Goal: Task Accomplishment & Management: Use online tool/utility

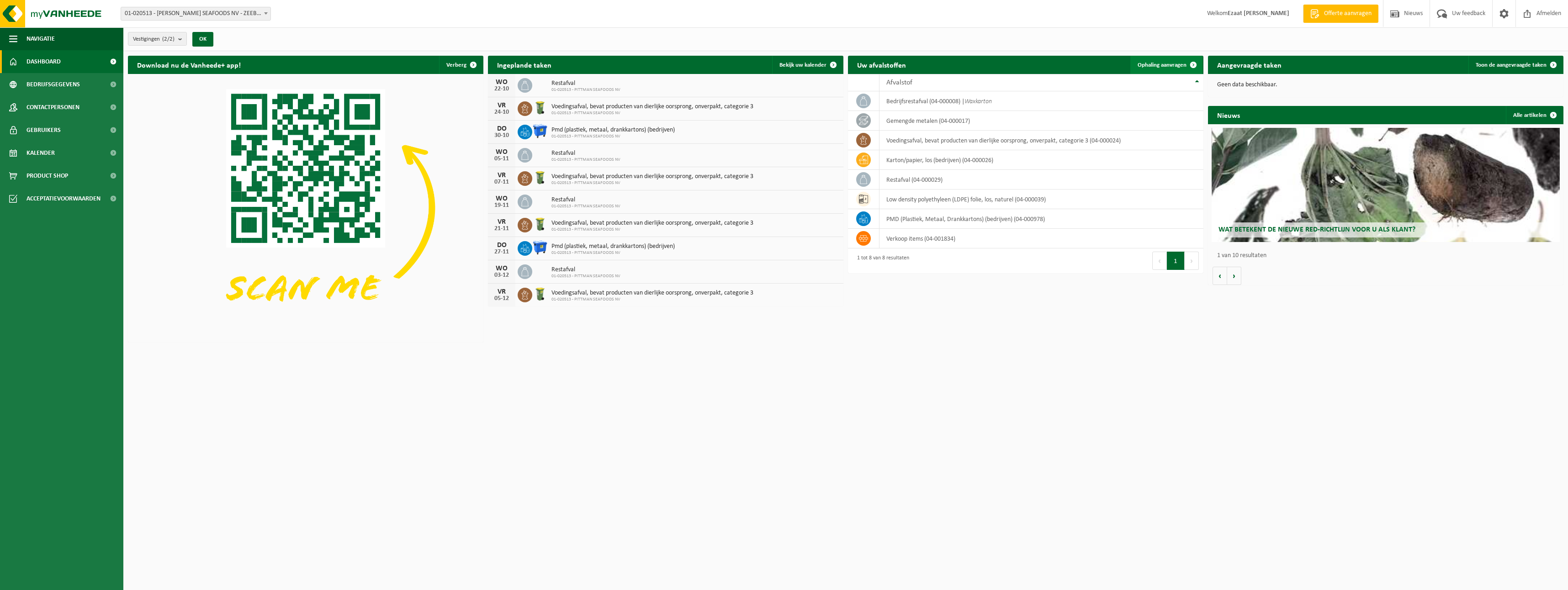
click at [1169, 57] on link "Ophaling aanvragen" at bounding box center [1166, 65] width 72 height 19
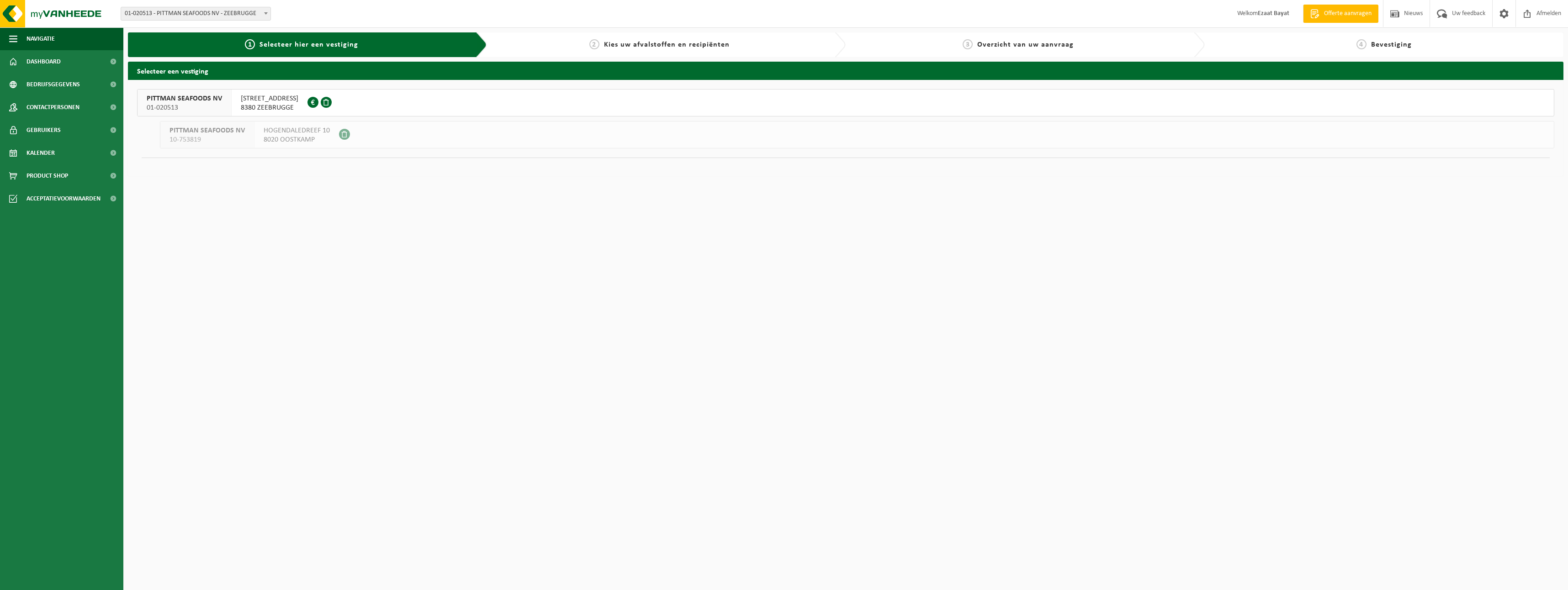
click at [298, 109] on span "8380 ZEEBRUGGE" at bounding box center [269, 108] width 58 height 9
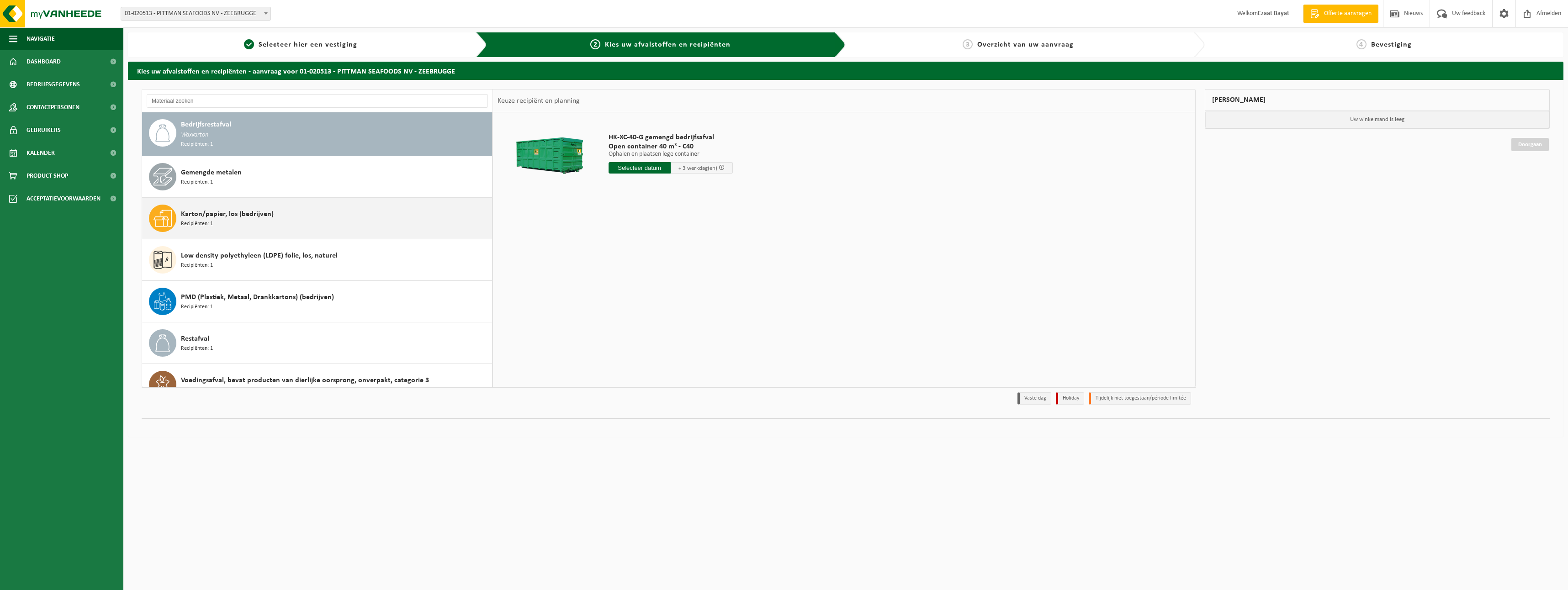
click at [267, 211] on span "Karton/papier, los (bedrijven)" at bounding box center [227, 214] width 93 height 11
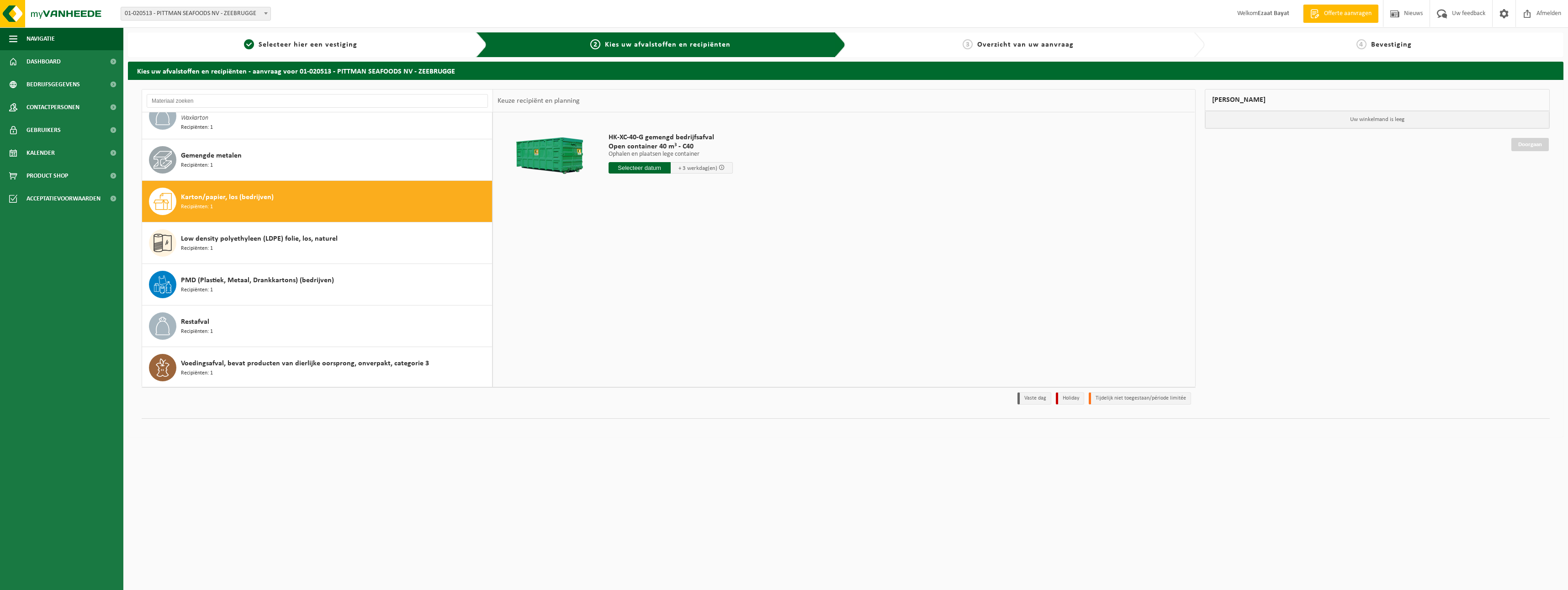
scroll to position [17, 0]
click at [646, 168] on input "text" at bounding box center [639, 167] width 62 height 11
click at [685, 247] on div "17" at bounding box center [680, 249] width 16 height 14
type input "Van 2025-10-17"
click at [574, 242] on span "Containernummer toevoegen(optioneel)" at bounding box center [553, 239] width 103 height 6
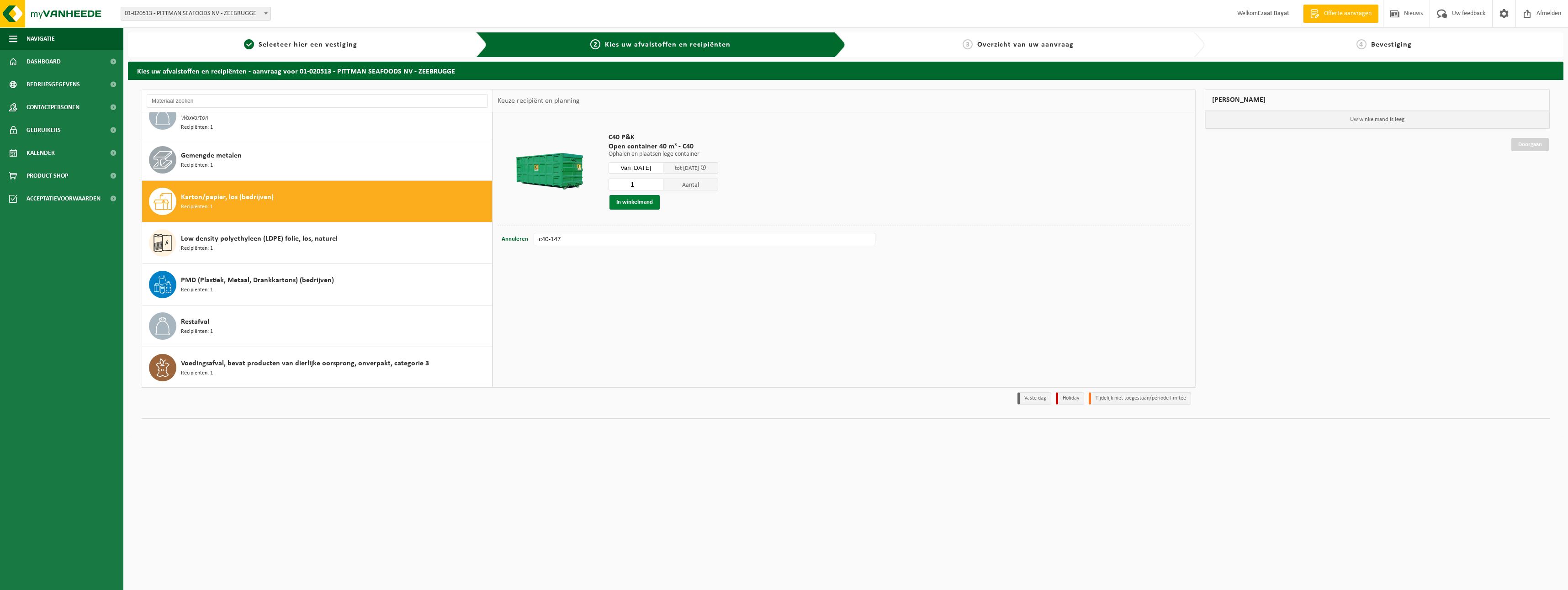
type input "c40-147"
click at [630, 202] on button "In winkelmand" at bounding box center [634, 202] width 50 height 14
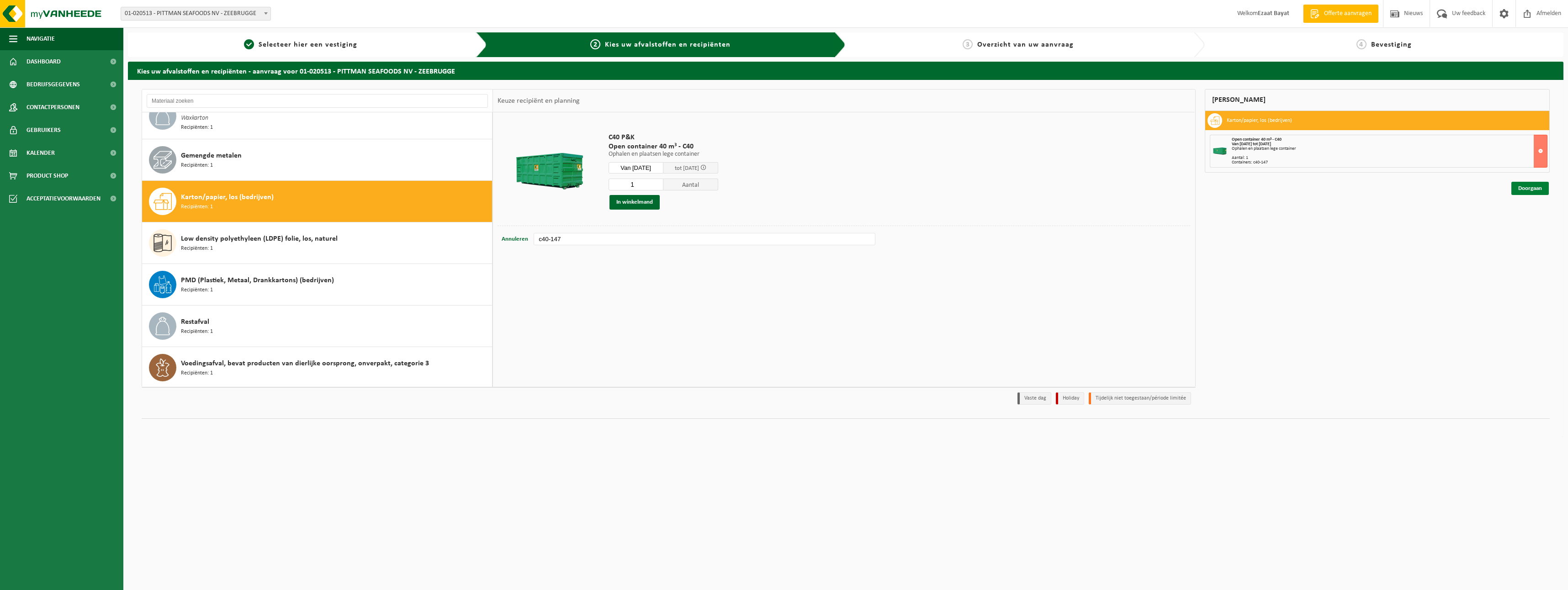
click at [1523, 191] on link "Doorgaan" at bounding box center [1530, 188] width 37 height 14
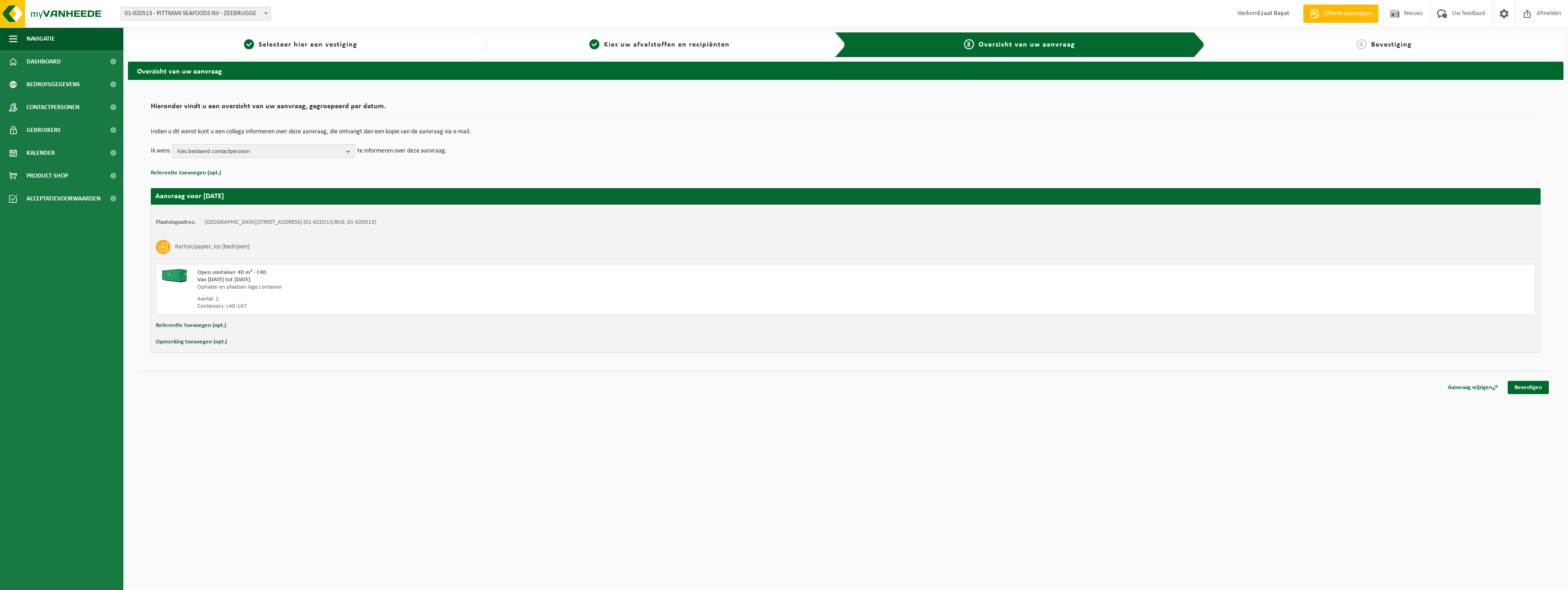
click at [353, 142] on td "Indien u dit wenst kunt u een collega informeren over deze aanvraag, die ontvan…" at bounding box center [845, 137] width 1390 height 15
click at [351, 146] on b "button" at bounding box center [351, 150] width 8 height 13
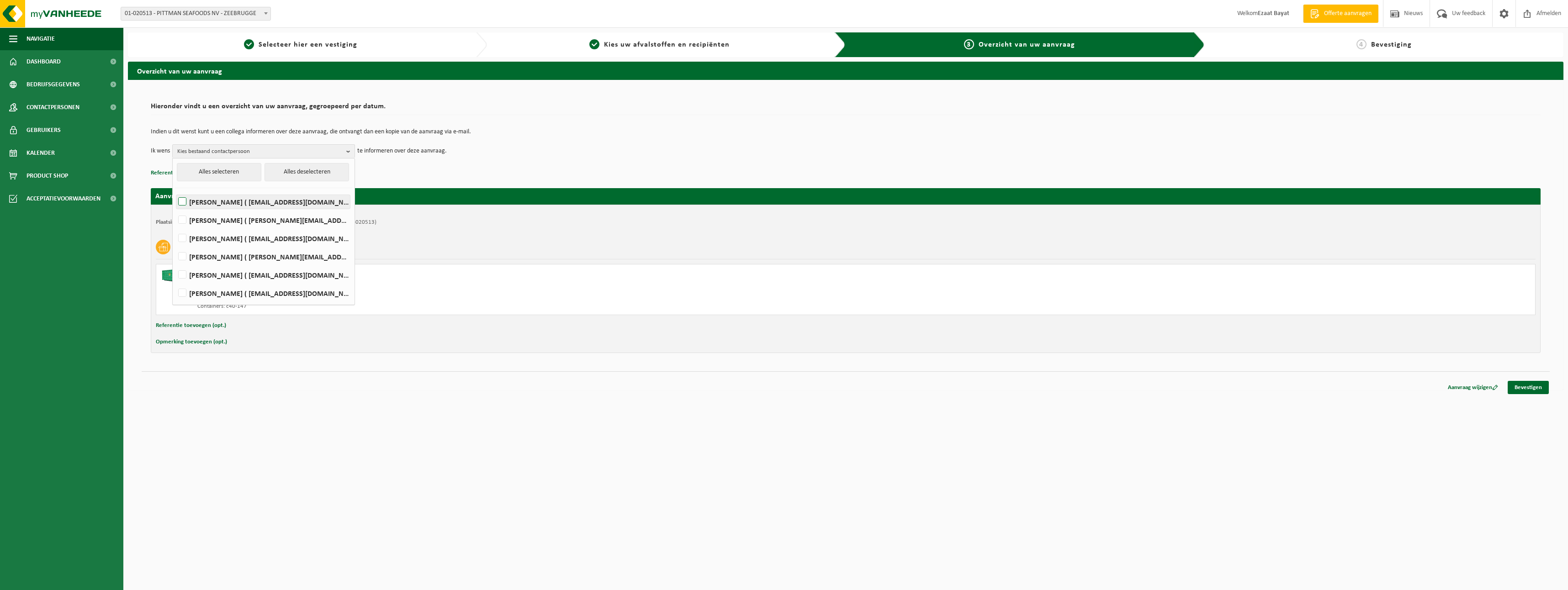
click at [178, 198] on label "Xander Hubert ( xander.hubert@pittmanseafoods.com )" at bounding box center [263, 202] width 173 height 14
click at [175, 190] on input "Xander Hubert ( xander.hubert@pittmanseafoods.com )" at bounding box center [174, 190] width 1 height 1
checkbox input "true"
click at [1524, 386] on link "Bevestigen" at bounding box center [1528, 388] width 41 height 14
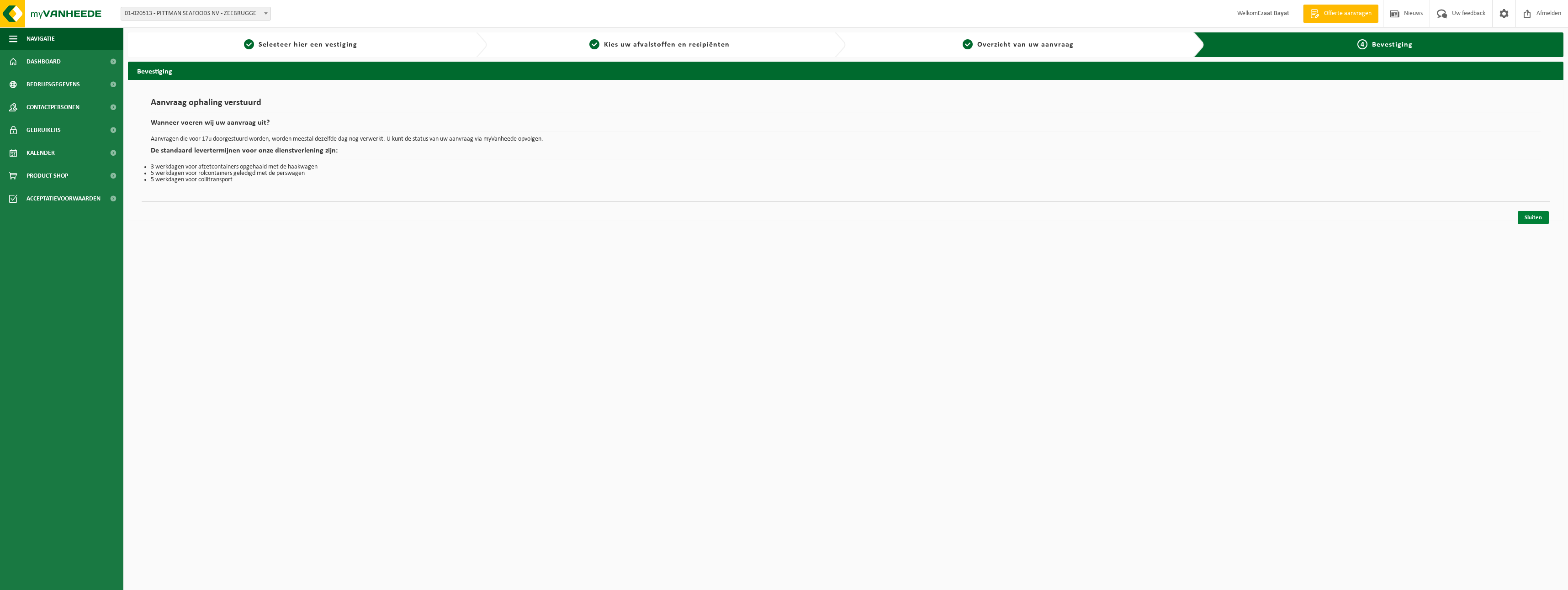
click at [1531, 219] on link "Sluiten" at bounding box center [1533, 217] width 31 height 14
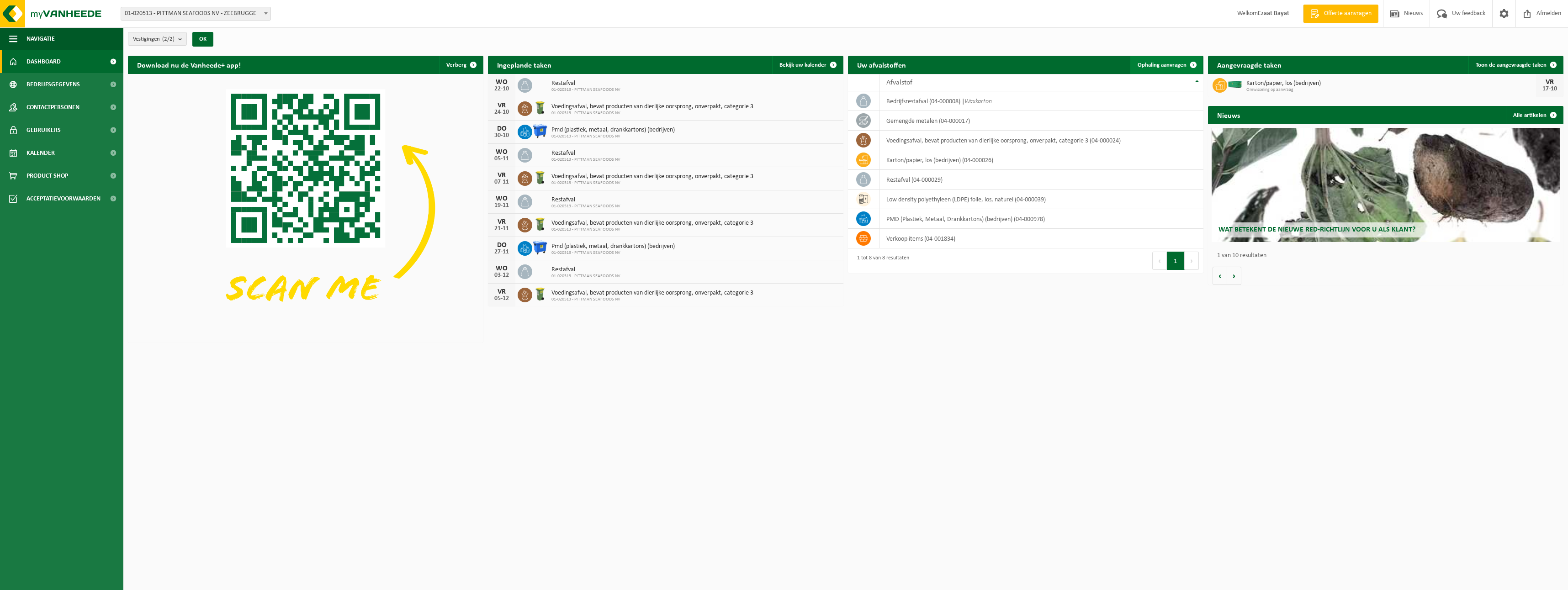
click at [1156, 69] on link "Ophaling aanvragen" at bounding box center [1166, 65] width 72 height 19
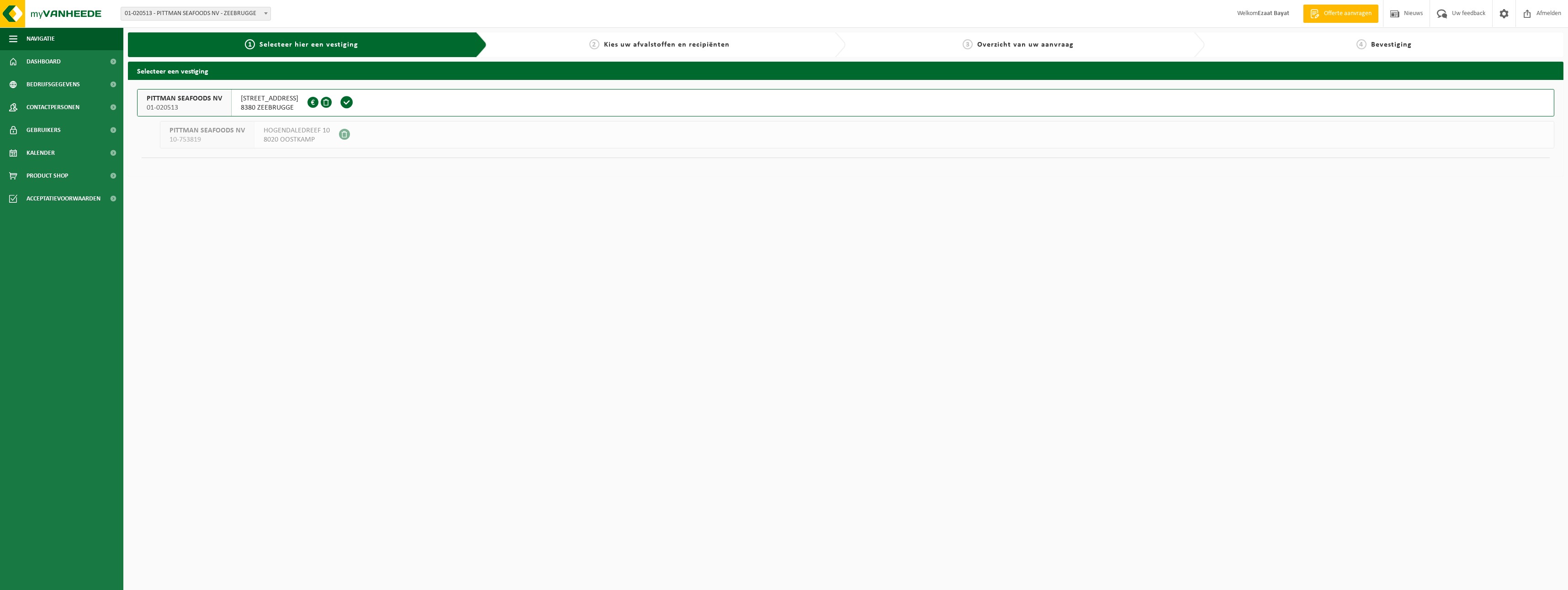
click at [294, 104] on span "8380 ZEEBRUGGE" at bounding box center [269, 108] width 58 height 9
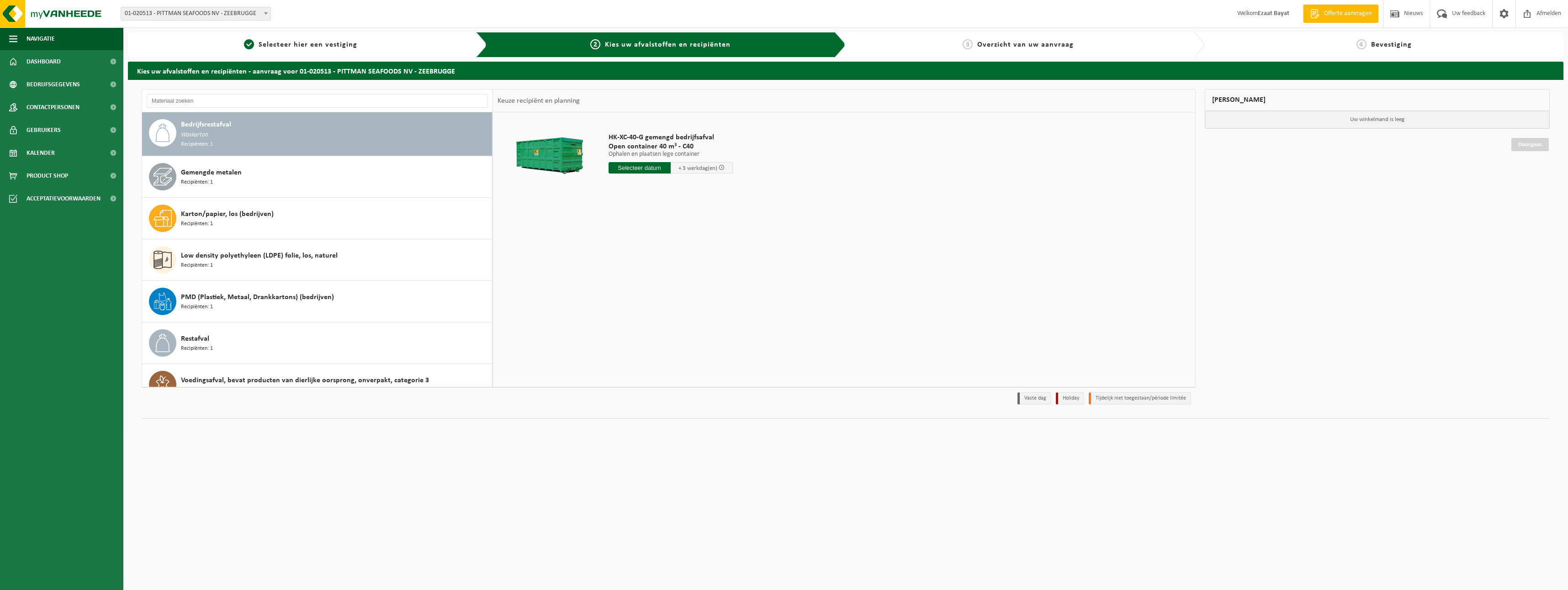
click at [236, 128] on div "Bedrijfsrestafval Waxkarton Recipiënten: 1" at bounding box center [336, 133] width 309 height 30
click at [631, 171] on input "text" at bounding box center [639, 167] width 62 height 11
click at [687, 249] on div "17" at bounding box center [680, 249] width 16 height 14
type input "Van 2025-10-17"
click at [561, 233] on button "Containernummer toevoegen(optioneel) Annuleren" at bounding box center [552, 239] width 104 height 13
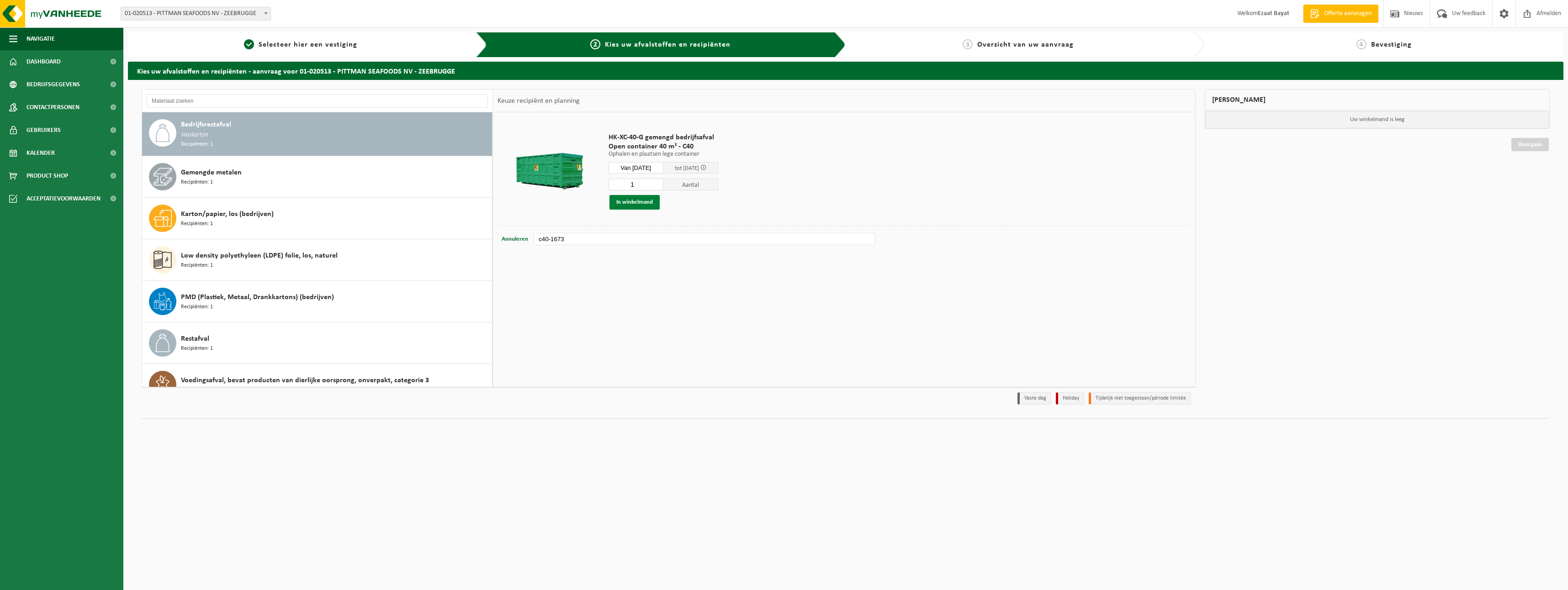
type input "c40-1673"
click at [639, 200] on button "In winkelmand" at bounding box center [634, 202] width 50 height 14
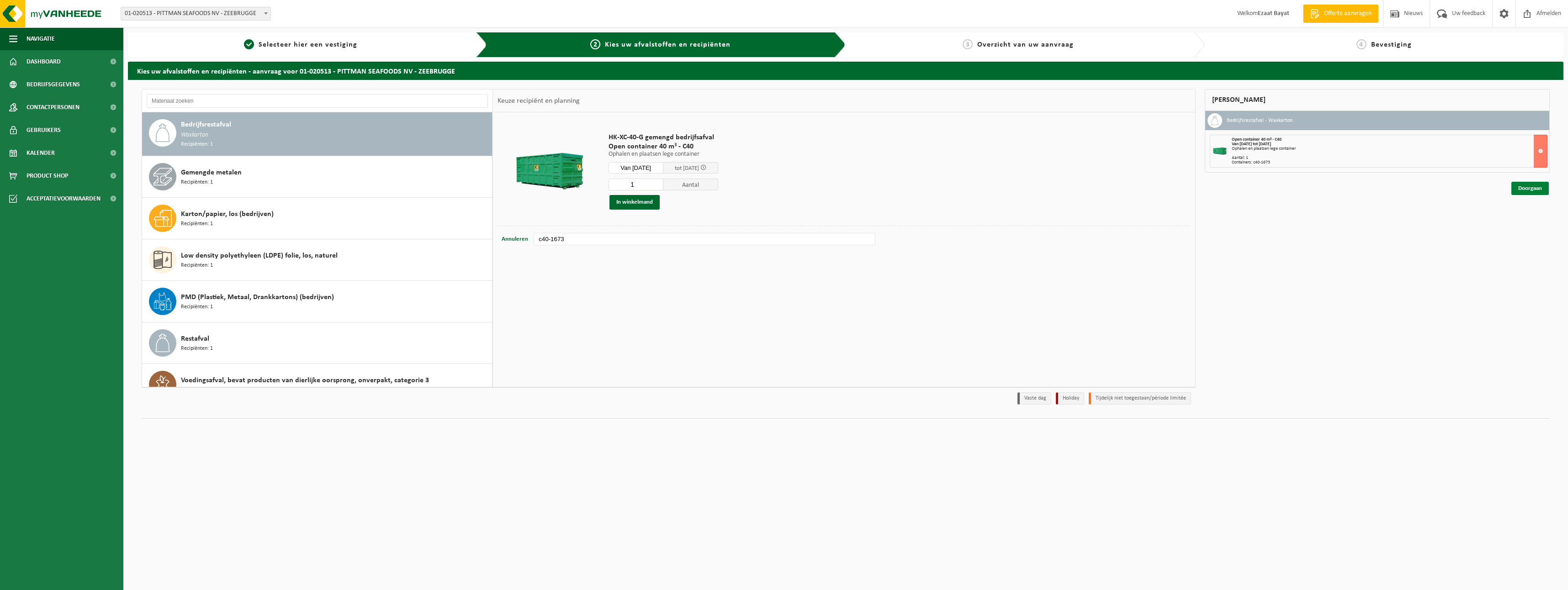
click at [1526, 188] on link "Doorgaan" at bounding box center [1530, 188] width 37 height 14
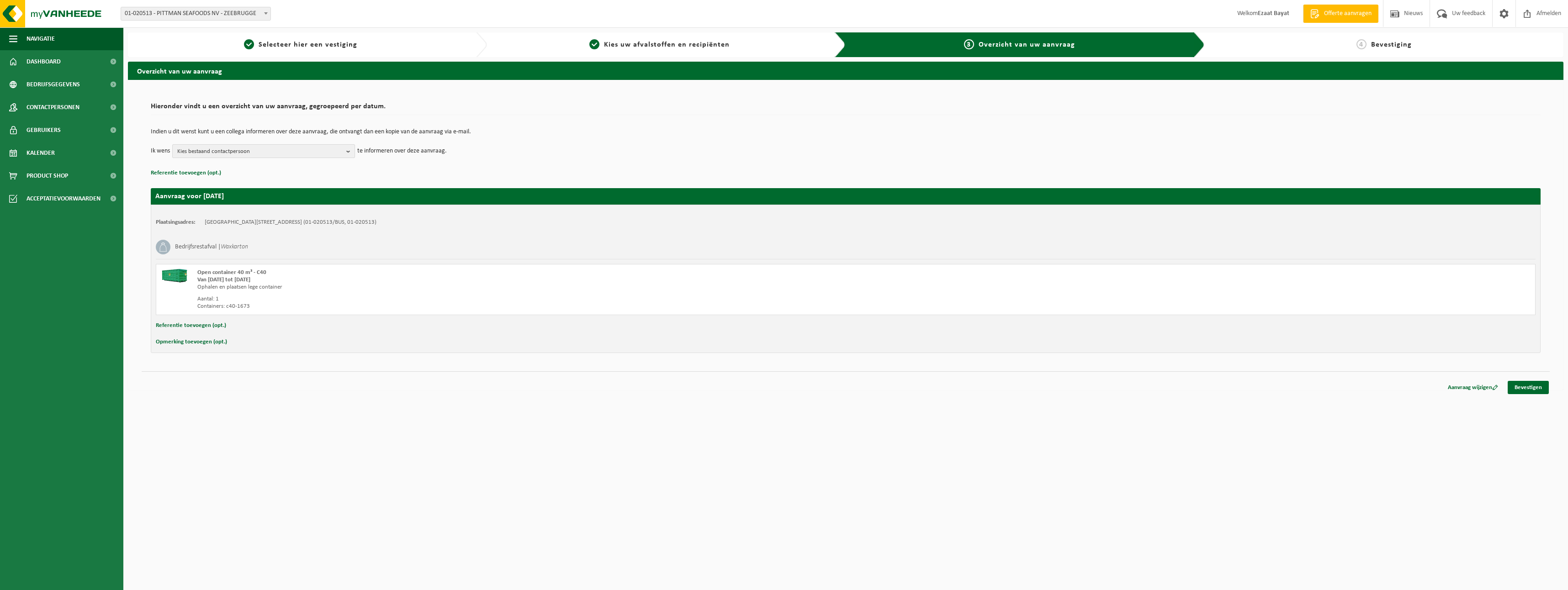
click at [347, 152] on b "button" at bounding box center [351, 150] width 8 height 13
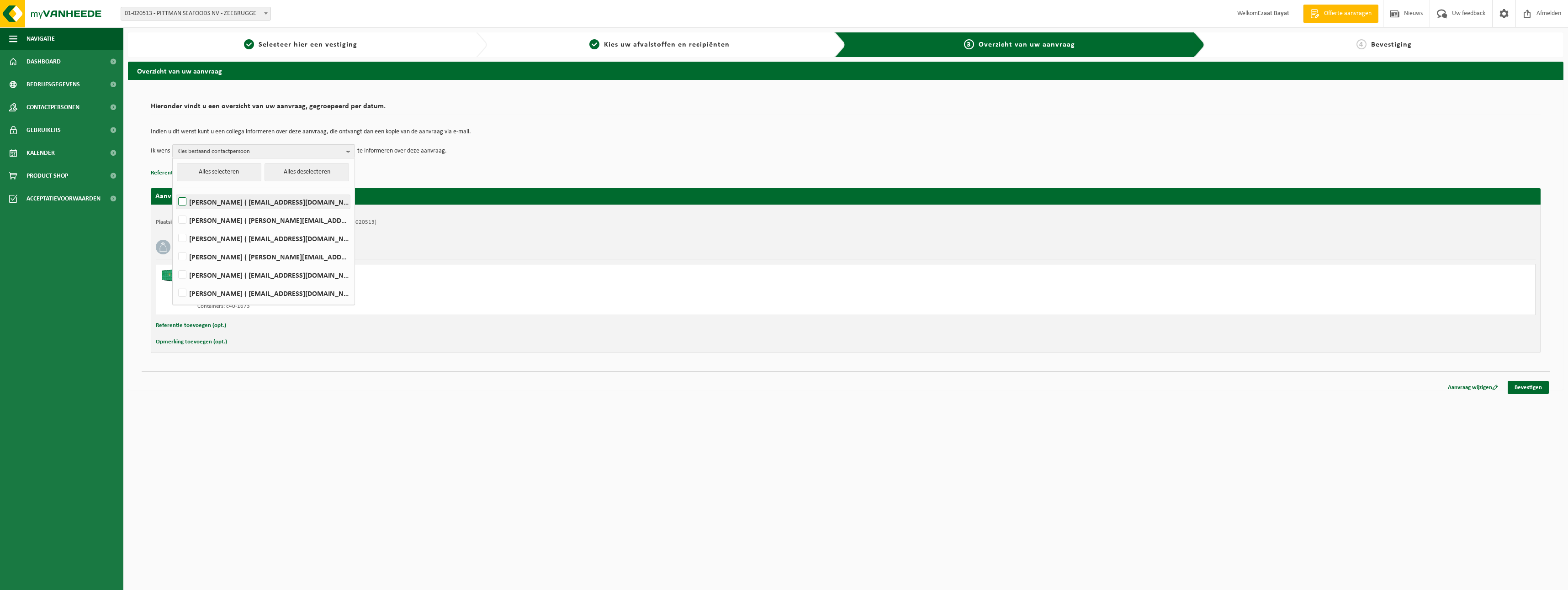
click at [184, 198] on label "[PERSON_NAME] ( [EMAIL_ADDRESS][DOMAIN_NAME] )" at bounding box center [263, 202] width 173 height 14
click at [175, 190] on input "[PERSON_NAME] ( [EMAIL_ADDRESS][DOMAIN_NAME] )" at bounding box center [174, 190] width 1 height 1
checkbox input "true"
click at [1531, 383] on link "Bevestigen" at bounding box center [1528, 388] width 41 height 14
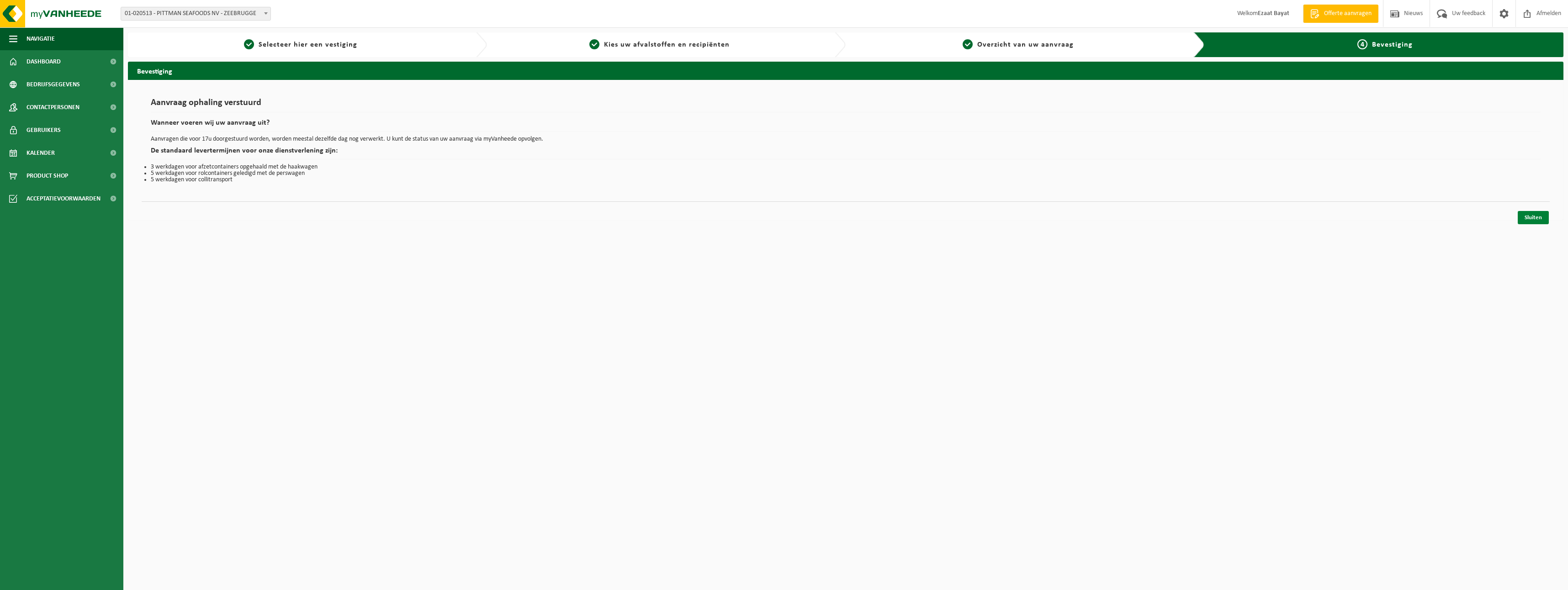
click at [1528, 216] on link "Sluiten" at bounding box center [1533, 217] width 31 height 14
